Goal: Task Accomplishment & Management: Manage account settings

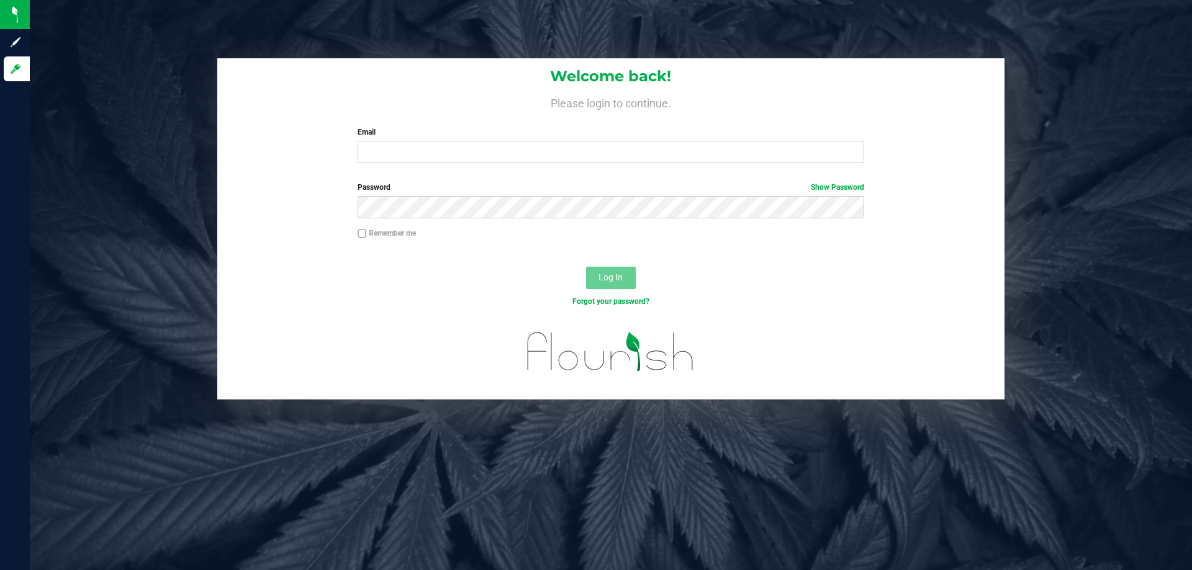
click at [377, 164] on div "Welcome back! Please login to continue. Email Required Please format your email…" at bounding box center [610, 115] width 787 height 115
click at [378, 160] on input "Email" at bounding box center [611, 152] width 506 height 22
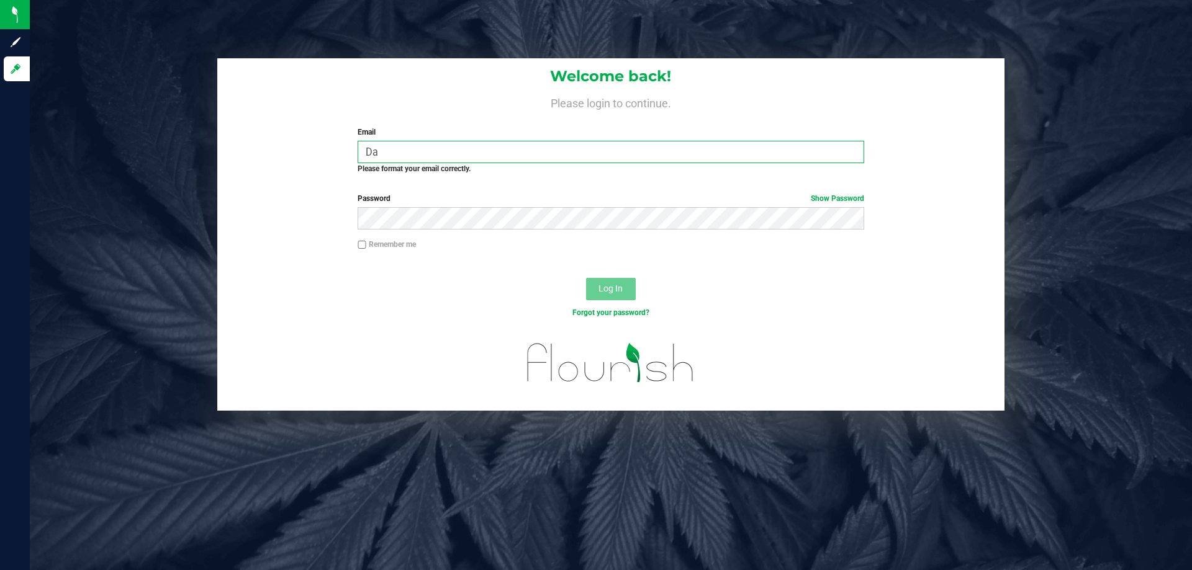
type input "D"
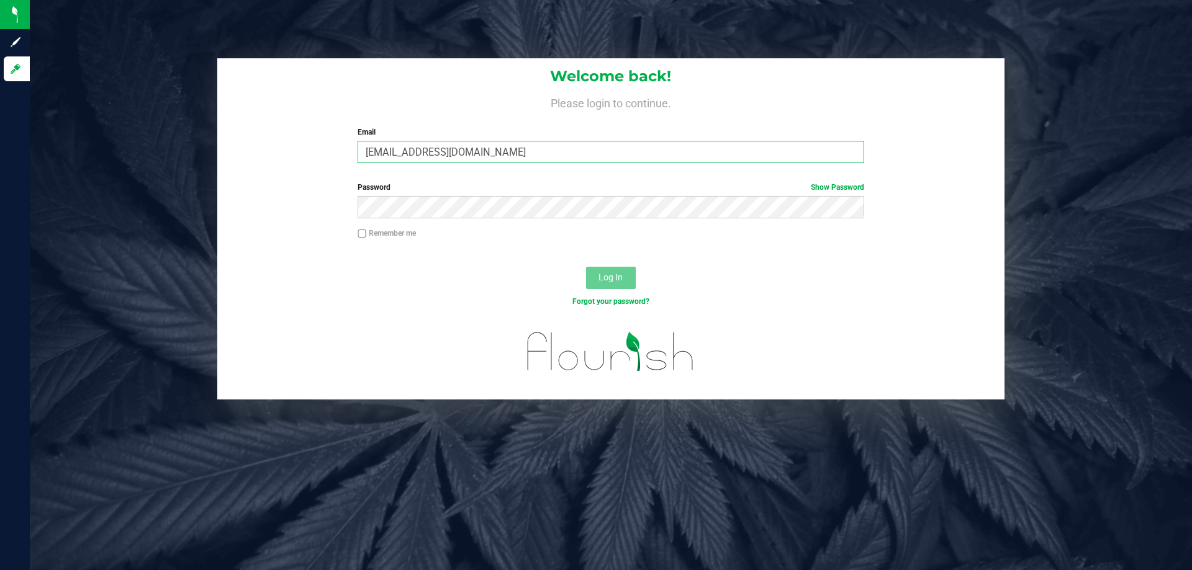
type input "[EMAIL_ADDRESS][DOMAIN_NAME]"
click at [586, 267] on button "Log In" at bounding box center [611, 278] width 50 height 22
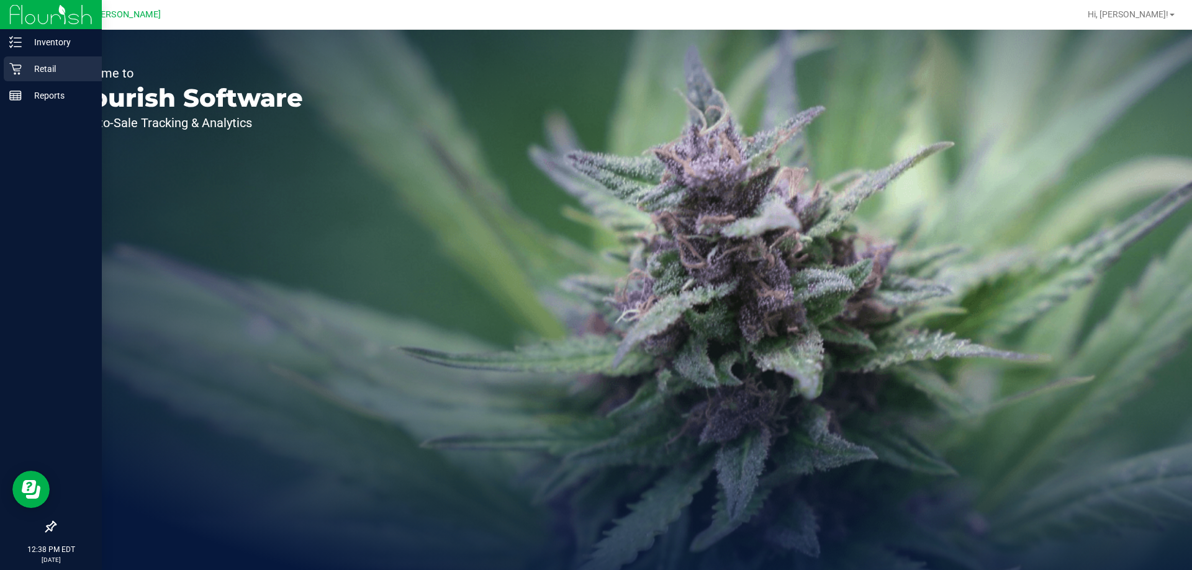
click at [24, 67] on p "Retail" at bounding box center [59, 68] width 74 height 15
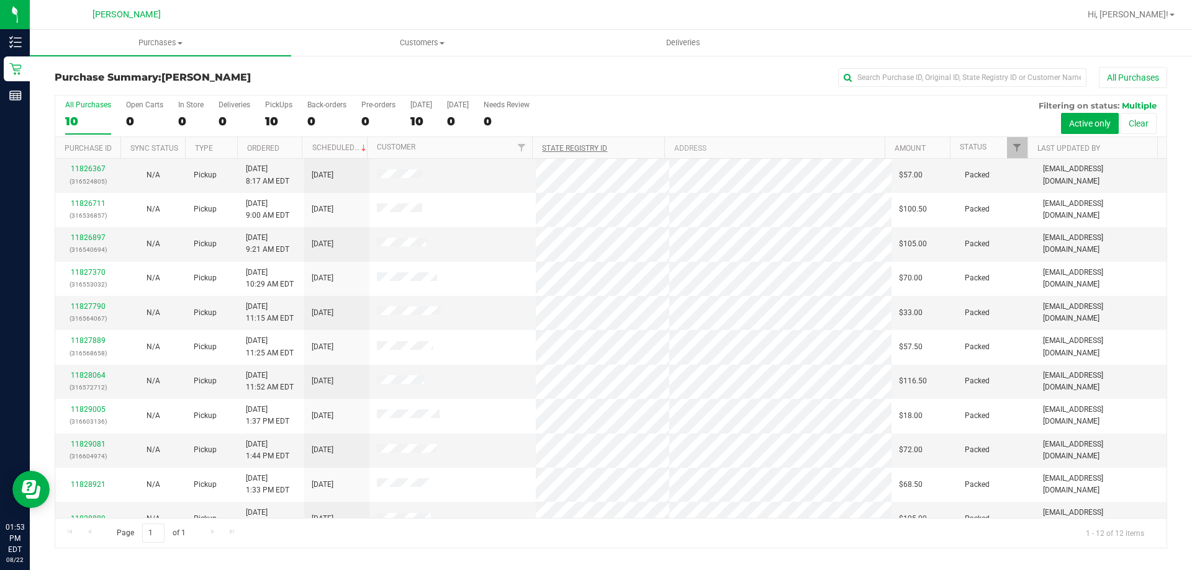
scroll to position [53, 0]
